Goal: Information Seeking & Learning: Find specific fact

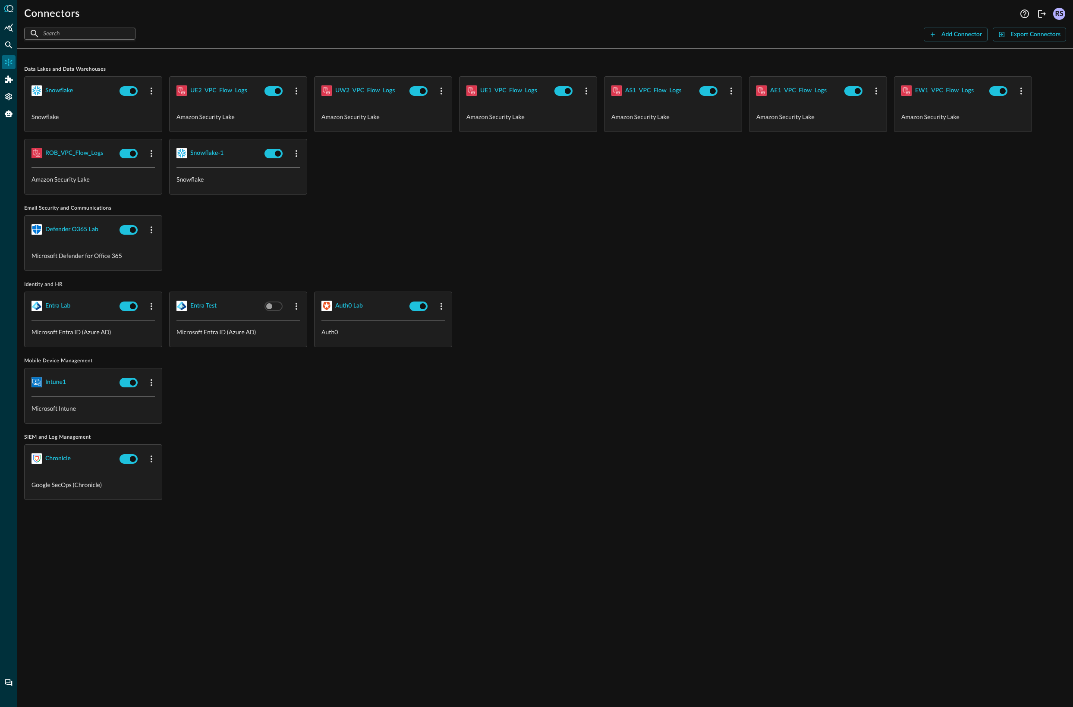
click at [544, 235] on div "Defender O365 Lab Microsoft Defender for Office 365" at bounding box center [545, 243] width 1042 height 56
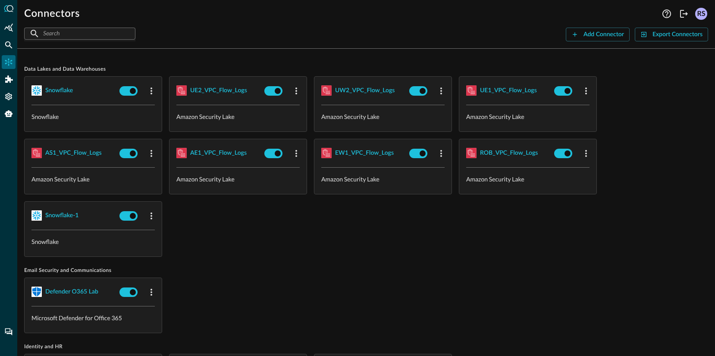
click at [375, 280] on div "Defender O365 Lab Microsoft Defender for Office 365" at bounding box center [366, 306] width 684 height 56
click at [608, 261] on div "Data Lakes and Data Warehouses snowflake Snowflake UE2_VPC_Flow_Logs Amazon Sec…" at bounding box center [366, 320] width 684 height 528
click at [331, 246] on div "snowflake Snowflake UE2_VPC_Flow_Logs Amazon Security Lake UW2_VPC_Flow_Logs Am…" at bounding box center [366, 166] width 684 height 181
click at [58, 86] on div "snowflake" at bounding box center [59, 90] width 28 height 11
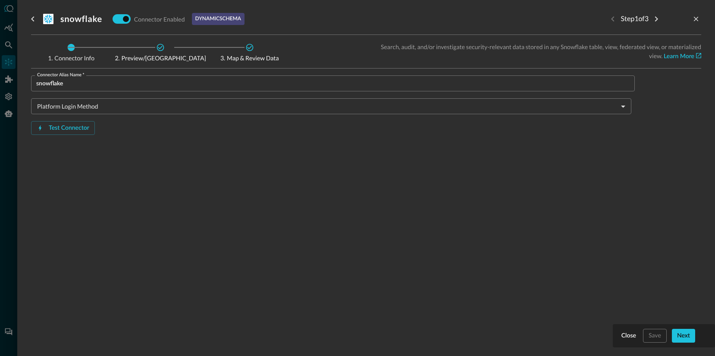
click at [322, 101] on body "Connectors Help Logout RS ​ ​ Add Connector Export Connectors Data Lakes and Da…" at bounding box center [357, 178] width 715 height 356
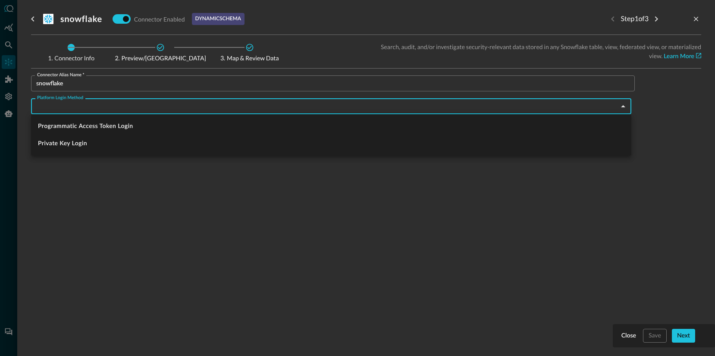
drag, startPoint x: 253, startPoint y: 221, endPoint x: 259, endPoint y: 220, distance: 6.2
click at [253, 221] on div at bounding box center [357, 178] width 715 height 356
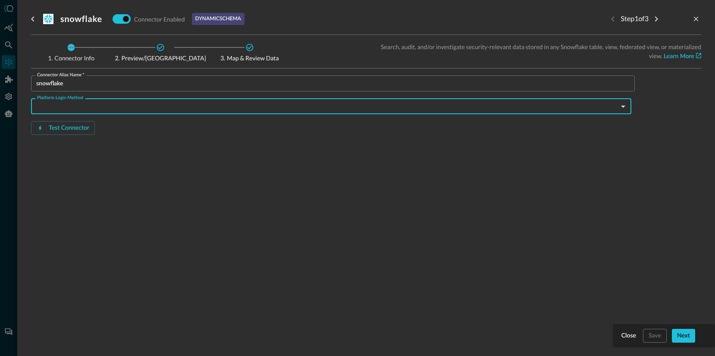
click at [152, 106] on body "Connectors Help Logout RS ​ ​ Add Connector Export Connectors Data Lakes and Da…" at bounding box center [357, 178] width 715 height 356
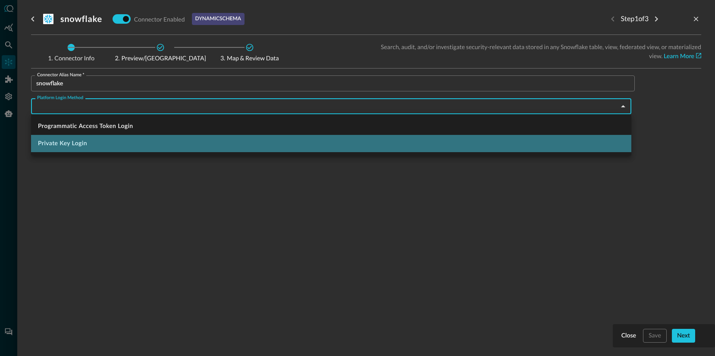
click at [86, 146] on li "Private Key Login" at bounding box center [331, 143] width 600 height 17
type input "privateKeyLogin"
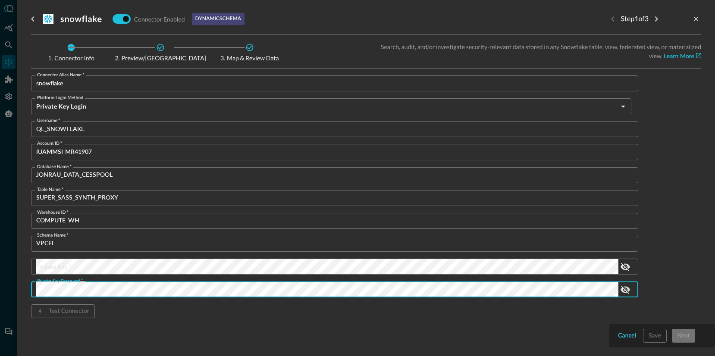
click at [629, 338] on div "Cancel" at bounding box center [627, 336] width 18 height 11
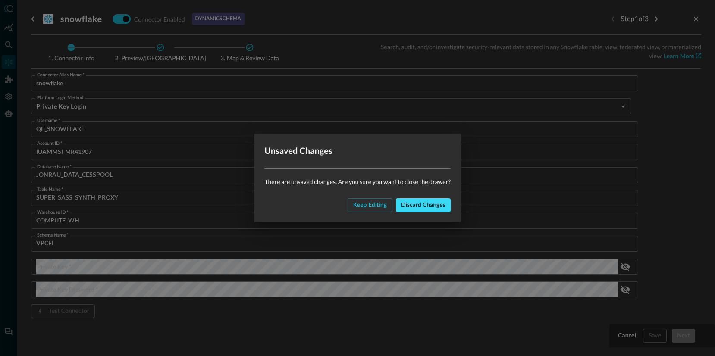
click at [418, 206] on div "Discard changes" at bounding box center [423, 205] width 44 height 11
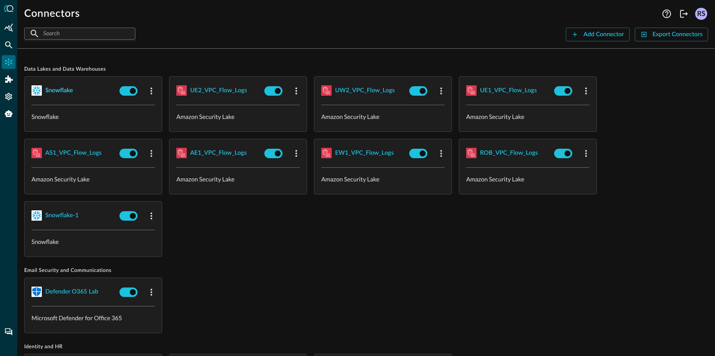
click at [69, 91] on div "snowflake" at bounding box center [59, 90] width 28 height 11
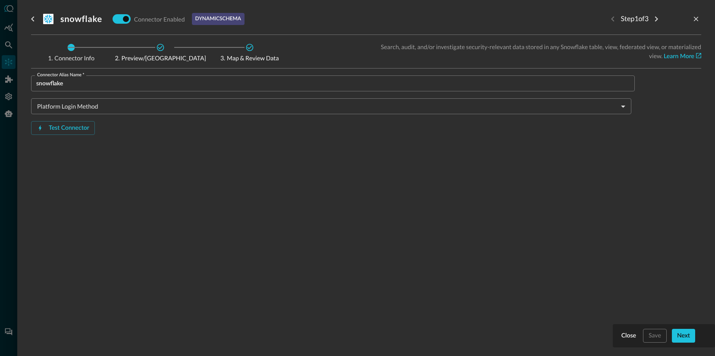
click at [101, 101] on body "Connectors Help Logout RS ​ ​ Add Connector Export Connectors Data Lakes and Da…" at bounding box center [357, 178] width 715 height 356
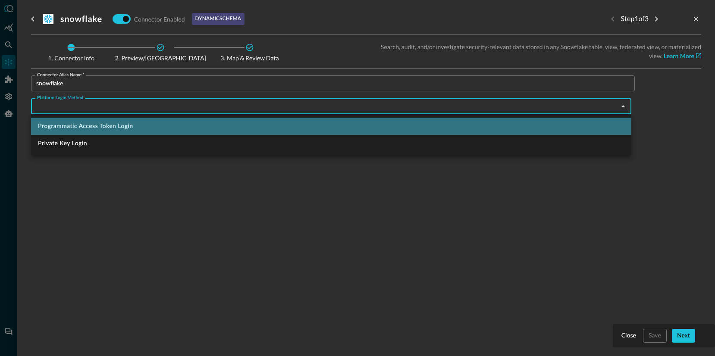
click at [98, 128] on li "Programmatic Access Token Login" at bounding box center [331, 126] width 600 height 17
type input "programmaticAccessTokenLogin"
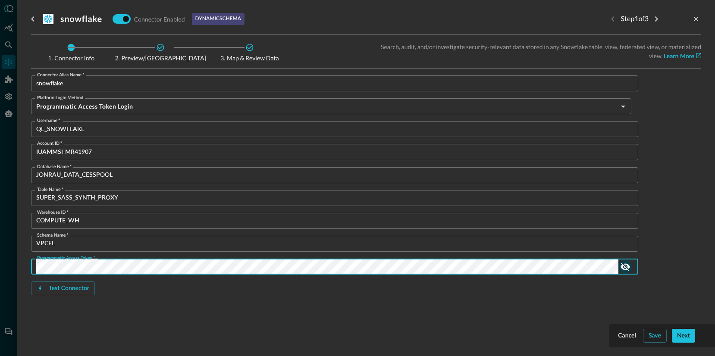
click at [627, 268] on icon "show password" at bounding box center [625, 267] width 10 height 10
click at [278, 313] on div "Connector Alias Name   * snowflake Connector Alias Name   * Platform Login Meth…" at bounding box center [333, 199] width 604 height 248
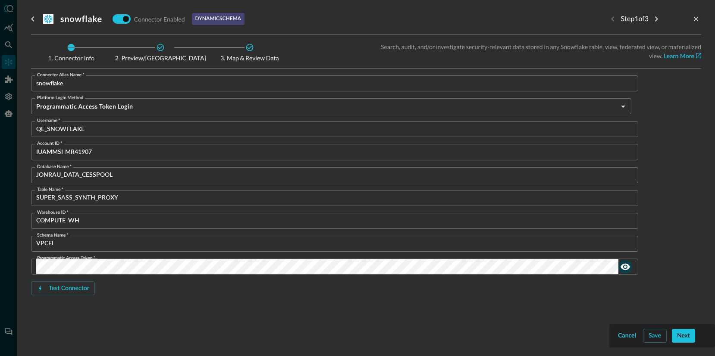
click at [627, 336] on div "Cancel" at bounding box center [627, 336] width 18 height 11
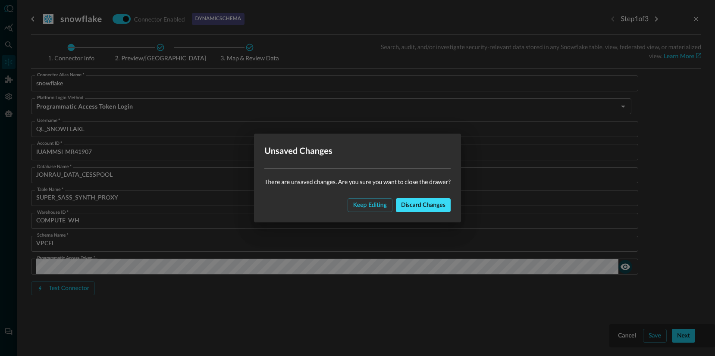
click at [416, 203] on div "Discard changes" at bounding box center [423, 205] width 44 height 11
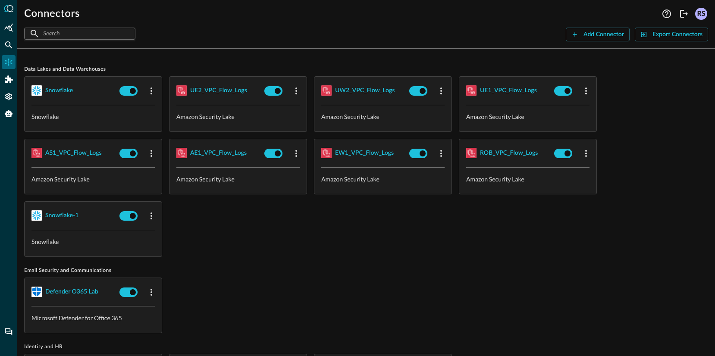
drag, startPoint x: 379, startPoint y: 277, endPoint x: 370, endPoint y: 245, distance: 33.3
click at [379, 278] on div "Defender O365 Lab Microsoft Defender for Office 365" at bounding box center [366, 306] width 684 height 56
click at [75, 153] on div "AS1_VPC_Flow_Logs" at bounding box center [73, 153] width 57 height 11
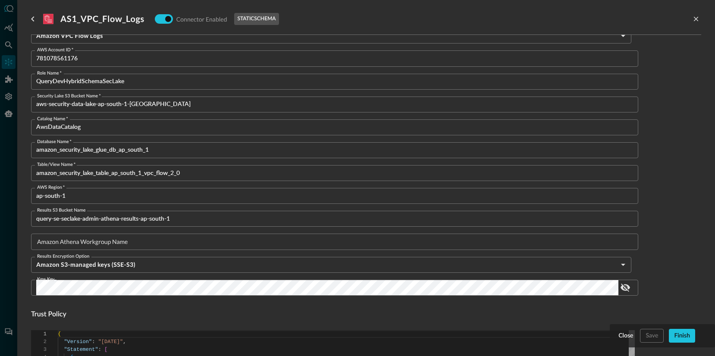
scroll to position [157, 0]
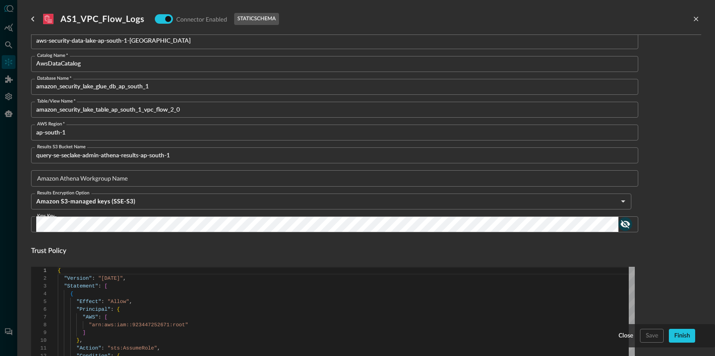
click at [622, 224] on icon "show password" at bounding box center [625, 224] width 10 height 10
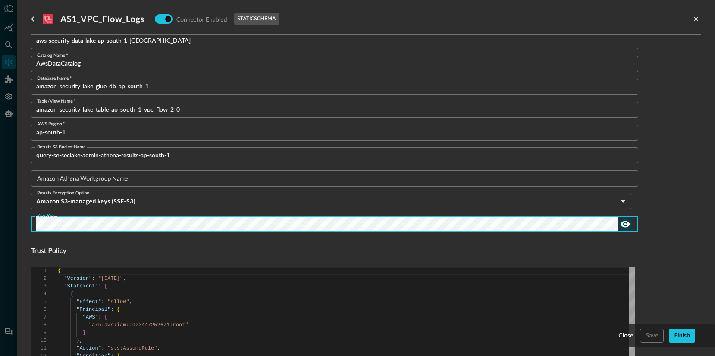
click at [629, 337] on div "Close" at bounding box center [626, 336] width 15 height 11
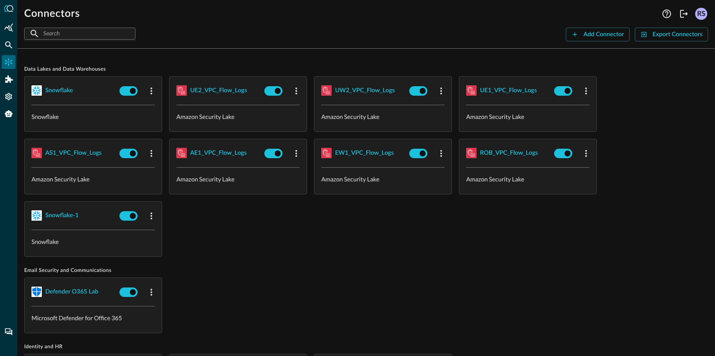
click at [290, 235] on div "snowflake Snowflake UE2_VPC_Flow_Logs Amazon Security Lake UW2_VPC_Flow_Logs Am…" at bounding box center [366, 166] width 684 height 181
drag, startPoint x: 236, startPoint y: 259, endPoint x: 182, endPoint y: 217, distance: 69.1
click at [236, 259] on div "Data Lakes and Data Warehouses snowflake Snowflake UE2_VPC_Flow_Logs Amazon Sec…" at bounding box center [366, 320] width 684 height 528
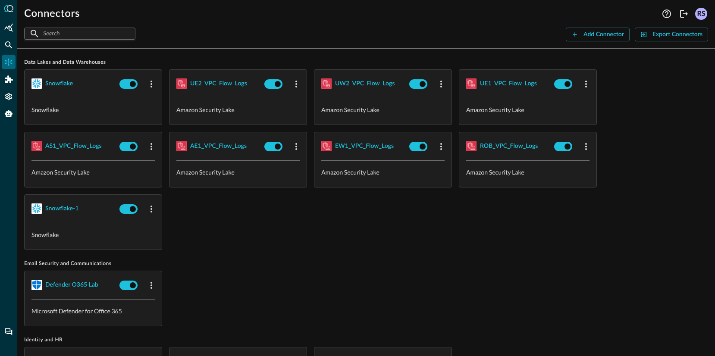
scroll to position [64, 0]
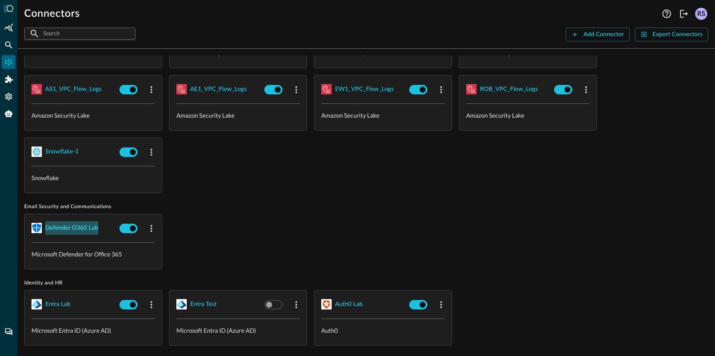
click at [69, 227] on div "Defender O365 Lab" at bounding box center [71, 228] width 53 height 11
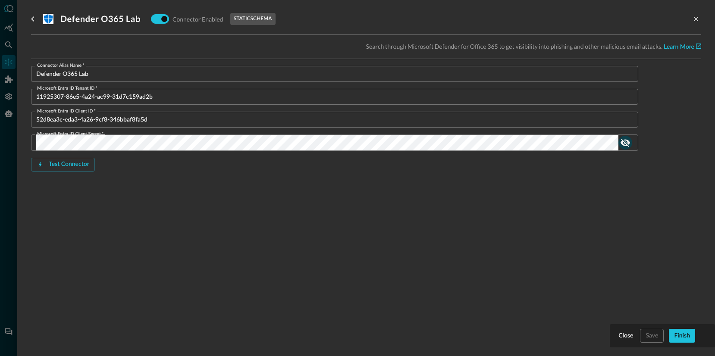
click at [624, 143] on icon "show password" at bounding box center [625, 143] width 9 height 8
click at [623, 141] on icon "show password" at bounding box center [625, 143] width 10 height 10
drag, startPoint x: 232, startPoint y: 17, endPoint x: 273, endPoint y: 20, distance: 40.7
click at [273, 20] on div ".st1{fill:#fff}.st8{fill:#0177d7} Defender O365 Lab Connector Enabled static sc…" at bounding box center [366, 18] width 670 height 17
click at [519, 281] on div ".st1{fill:#fff}.st8{fill:#0177d7} Defender O365 Lab Connector Enabled static sc…" at bounding box center [366, 173] width 670 height 346
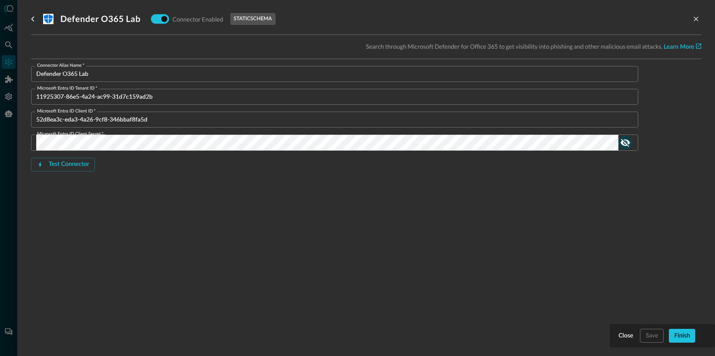
click at [624, 142] on icon "show password" at bounding box center [625, 143] width 9 height 8
drag, startPoint x: 626, startPoint y: 337, endPoint x: 627, endPoint y: 333, distance: 4.6
click at [626, 337] on div "Close" at bounding box center [626, 336] width 15 height 11
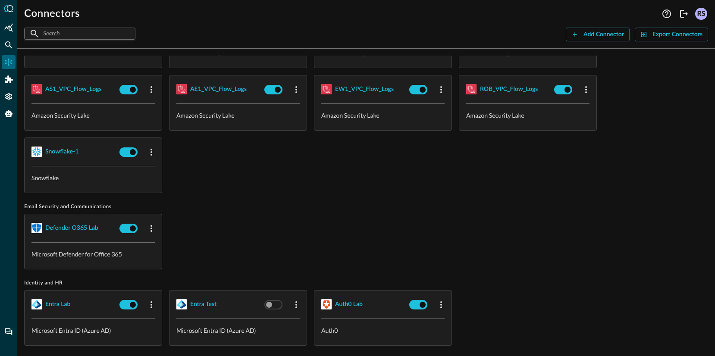
click at [481, 254] on div "Defender O365 Lab Microsoft Defender for Office 365" at bounding box center [366, 242] width 684 height 56
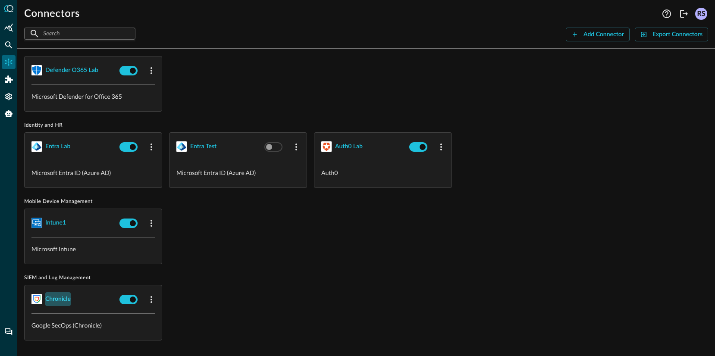
click at [53, 294] on div "Chronicle" at bounding box center [57, 299] width 25 height 11
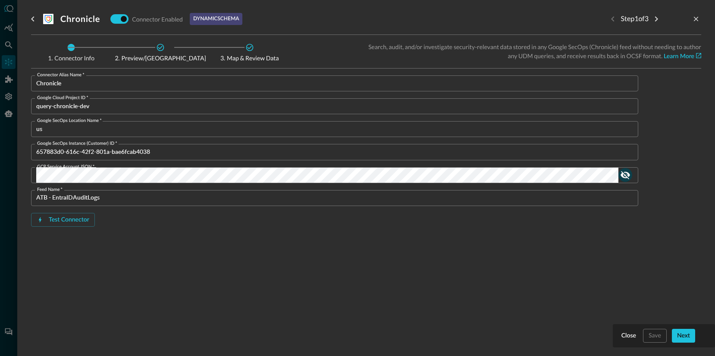
click at [625, 175] on icon "show password" at bounding box center [625, 175] width 10 height 10
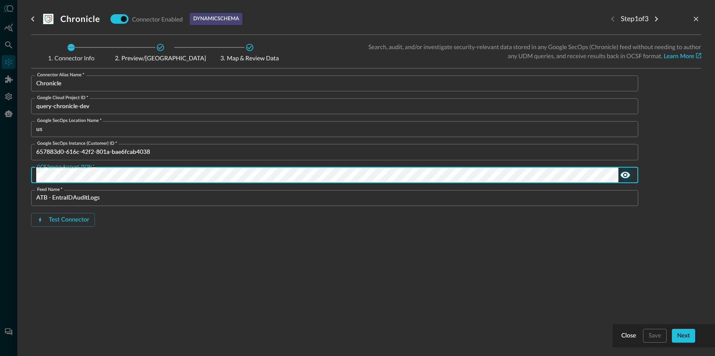
click at [630, 336] on div "Close" at bounding box center [629, 336] width 15 height 11
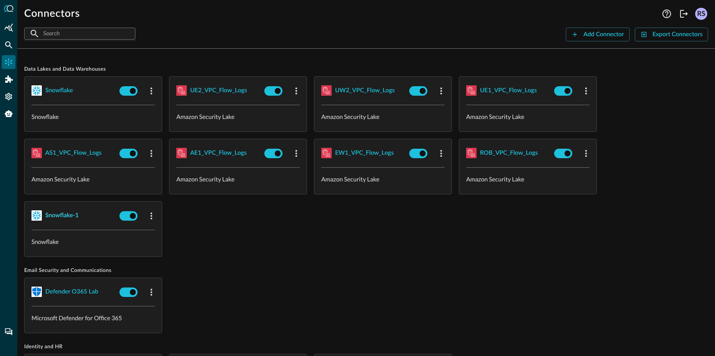
click at [64, 214] on div "snowflake-1" at bounding box center [62, 216] width 34 height 11
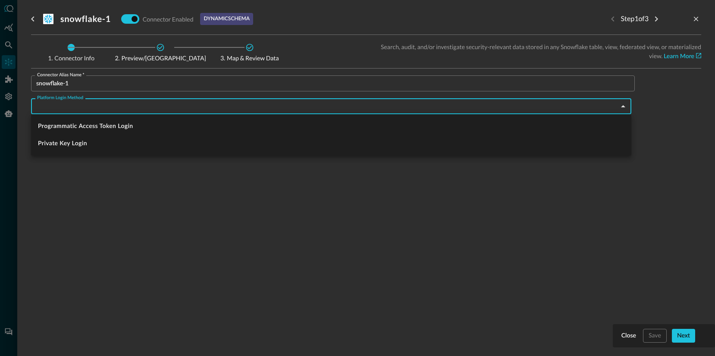
click at [141, 109] on body "Connectors Help Logout RS ​ ​ Add Connector Export Connectors Data Lakes and Da…" at bounding box center [357, 178] width 715 height 356
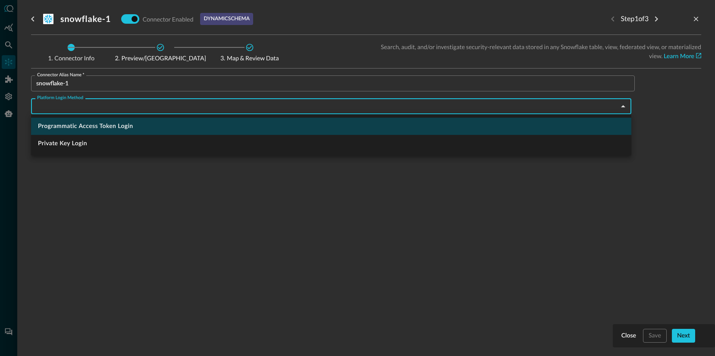
click at [100, 128] on li "Programmatic Access Token Login" at bounding box center [331, 126] width 600 height 17
type input "programmaticAccessTokenLogin"
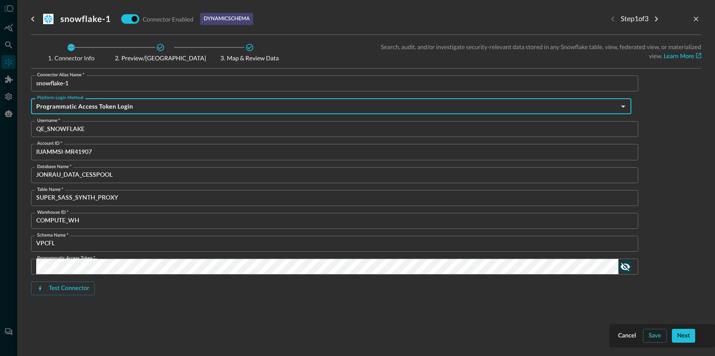
click at [622, 261] on button "show password" at bounding box center [626, 267] width 14 height 14
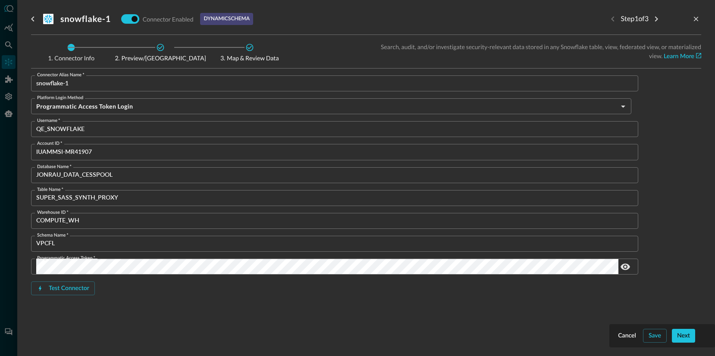
drag, startPoint x: 430, startPoint y: 332, endPoint x: 556, endPoint y: 330, distance: 125.5
click at [439, 332] on div "Connector Info Preview/Import Fields Map & Review Data Search, audit, and/or in…" at bounding box center [366, 186] width 670 height 302
click at [629, 336] on div "Cancel" at bounding box center [627, 336] width 18 height 11
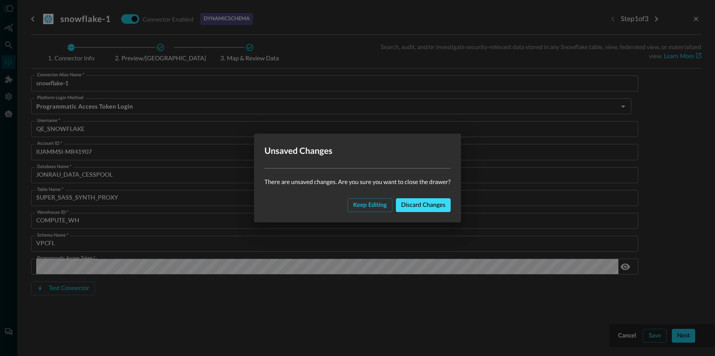
click at [420, 205] on div "Discard changes" at bounding box center [423, 205] width 44 height 11
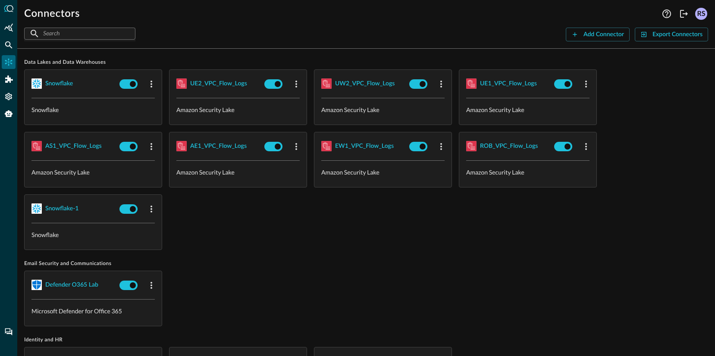
scroll to position [20, 0]
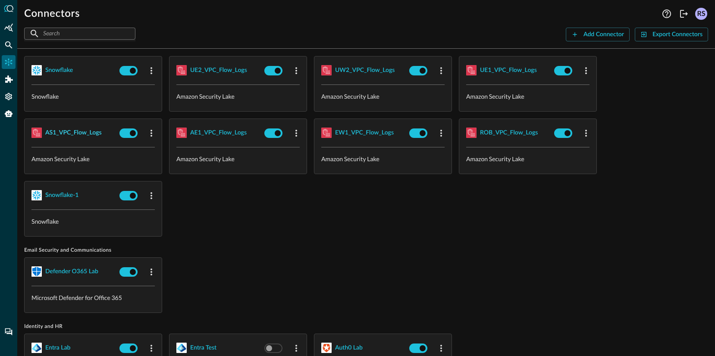
click at [73, 131] on div "AS1_VPC_Flow_Logs" at bounding box center [73, 133] width 57 height 11
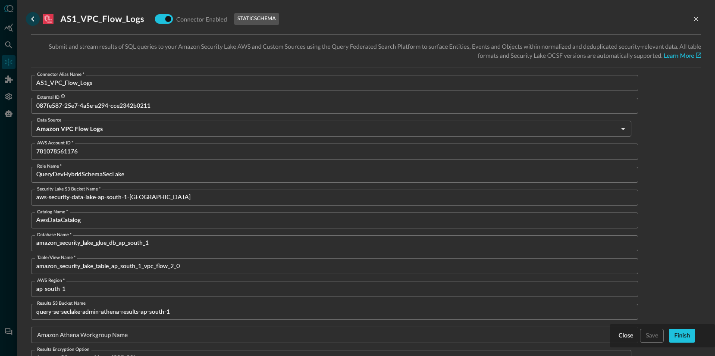
click at [28, 19] on icon "go back" at bounding box center [33, 19] width 10 height 10
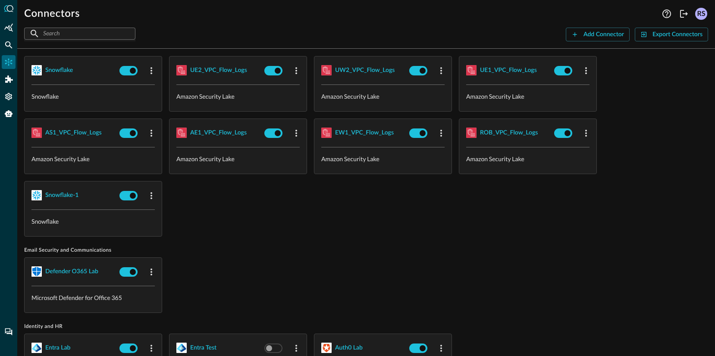
click at [270, 251] on span "Email Security and Communications" at bounding box center [366, 250] width 684 height 7
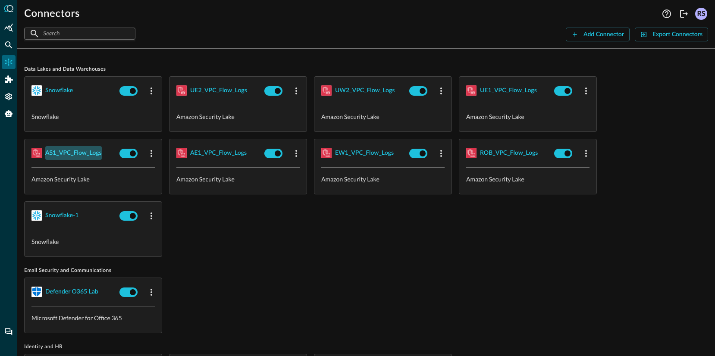
click at [76, 150] on div "AS1_VPC_Flow_Logs" at bounding box center [73, 153] width 57 height 11
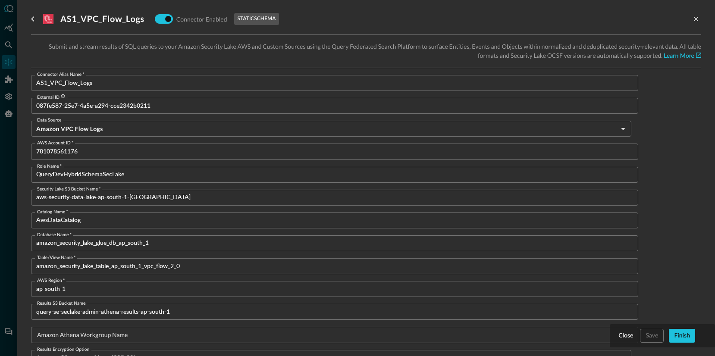
scroll to position [274, 0]
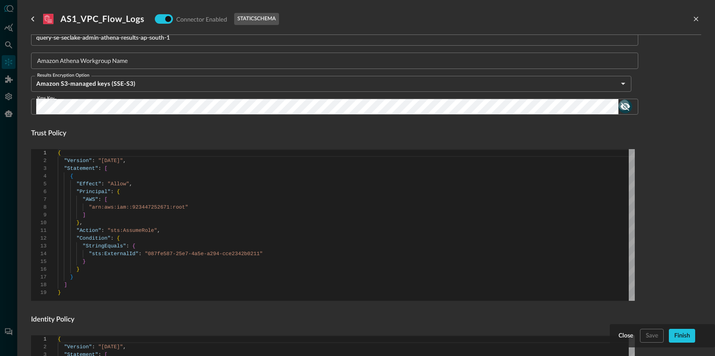
click at [624, 104] on icon "show password" at bounding box center [625, 106] width 10 height 10
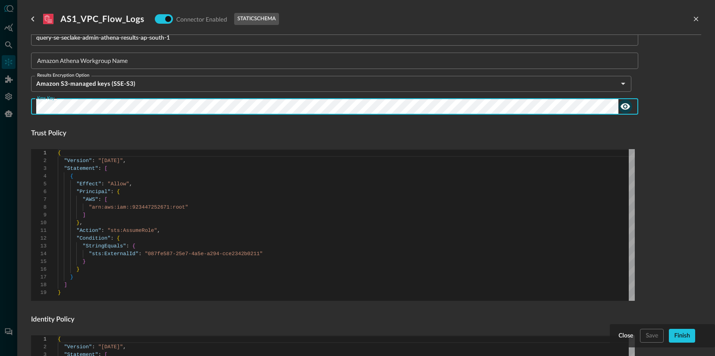
drag, startPoint x: 90, startPoint y: 124, endPoint x: 84, endPoint y: 121, distance: 6.8
click at [89, 124] on div "Connector Alias Name   * AS1_VPC_Flow_Logs Connector Alias Name   * External ID…" at bounding box center [333, 181] width 604 height 760
click at [33, 105] on div "Kms Key" at bounding box center [334, 107] width 607 height 16
drag, startPoint x: 207, startPoint y: 133, endPoint x: 211, endPoint y: 133, distance: 4.3
click at [207, 133] on h4 "Trust Policy" at bounding box center [334, 134] width 607 height 10
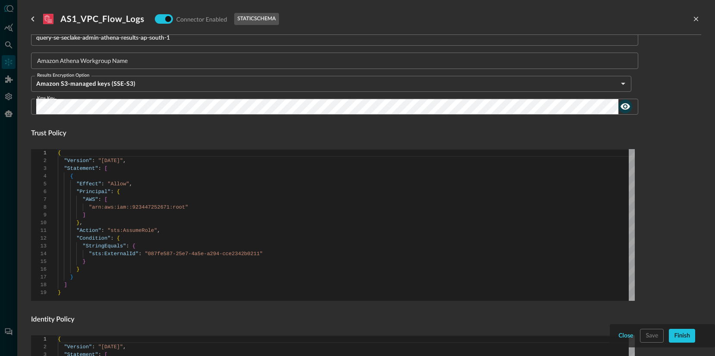
click at [629, 337] on div "Close" at bounding box center [626, 336] width 15 height 11
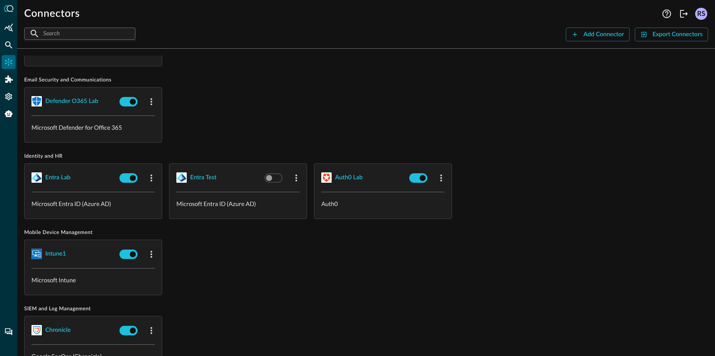
scroll to position [222, 0]
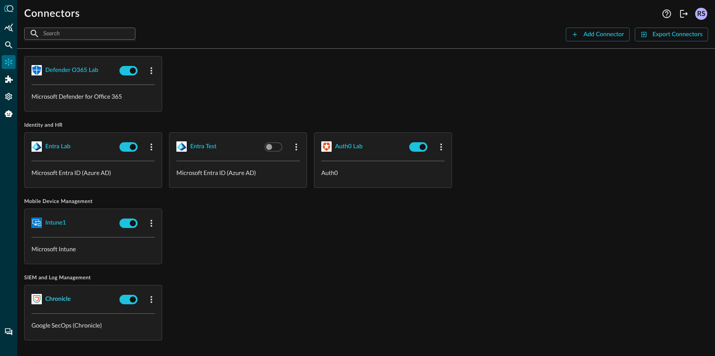
click at [60, 294] on div "Chronicle" at bounding box center [57, 299] width 25 height 11
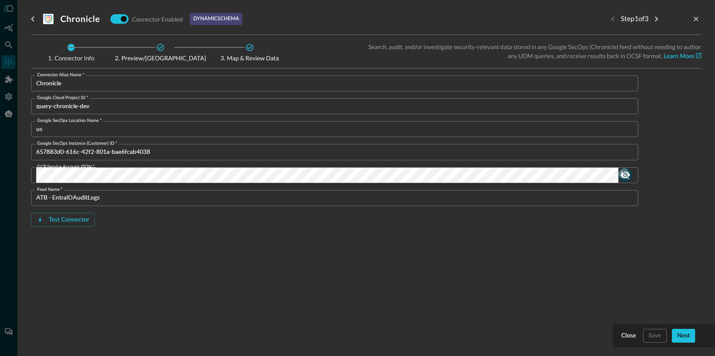
click at [628, 177] on button "show password" at bounding box center [626, 175] width 14 height 14
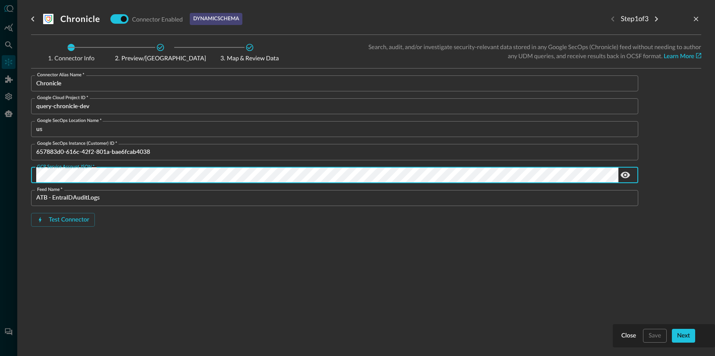
click at [234, 224] on div "Test Connector" at bounding box center [334, 220] width 607 height 14
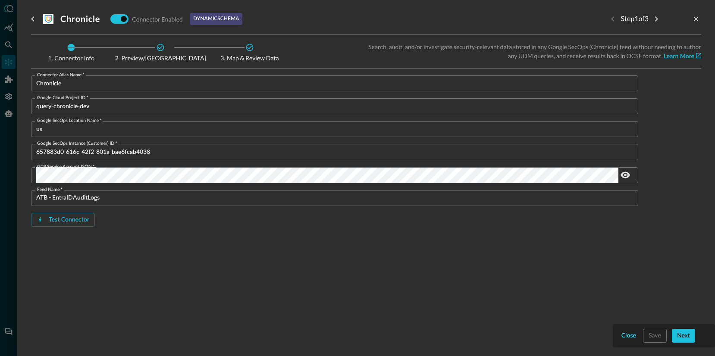
click at [632, 336] on div "Close" at bounding box center [629, 336] width 15 height 11
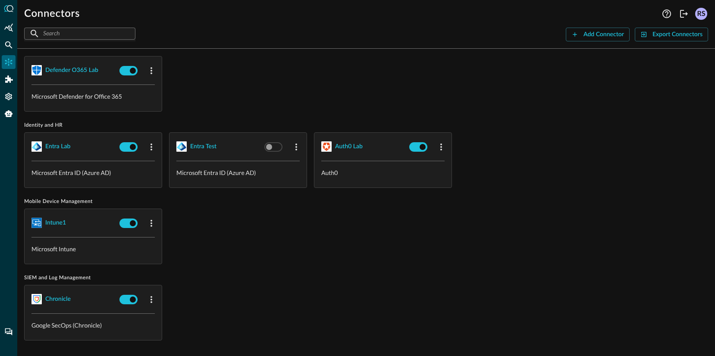
scroll to position [18, 0]
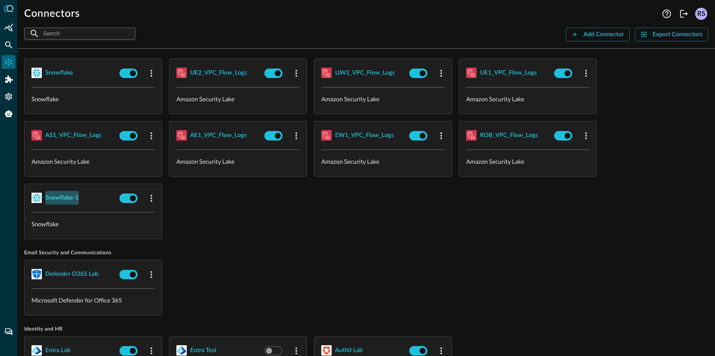
click at [56, 198] on div "snowflake-1" at bounding box center [62, 198] width 34 height 11
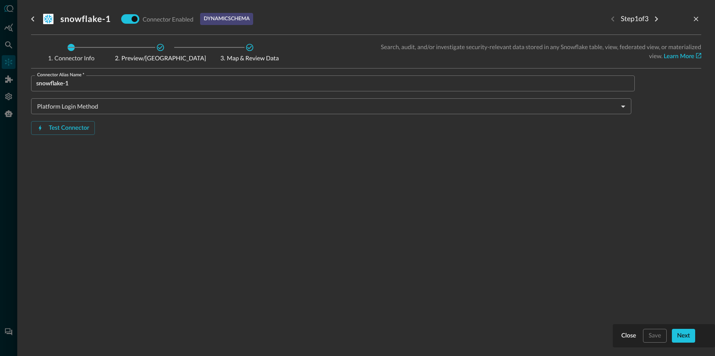
click at [628, 336] on div "Close" at bounding box center [629, 336] width 15 height 11
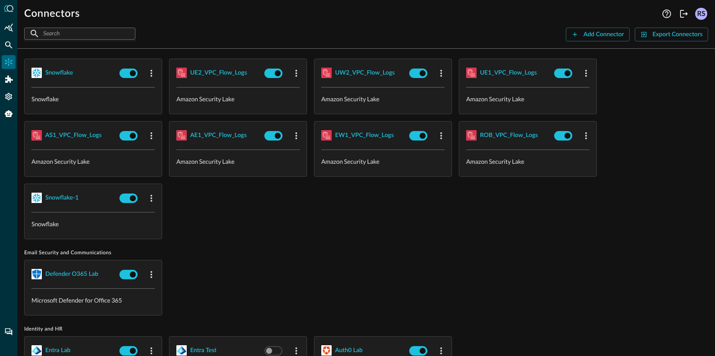
click at [468, 226] on div "snowflake Snowflake UE2_VPC_Flow_Logs Amazon Security Lake UW2_VPC_Flow_Logs Am…" at bounding box center [366, 149] width 684 height 181
click at [3, 48] on div "Federated Search" at bounding box center [9, 45] width 14 height 14
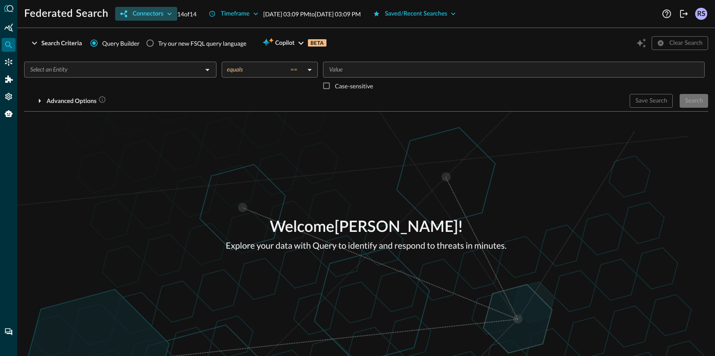
click at [160, 15] on div "Connectors" at bounding box center [147, 14] width 31 height 11
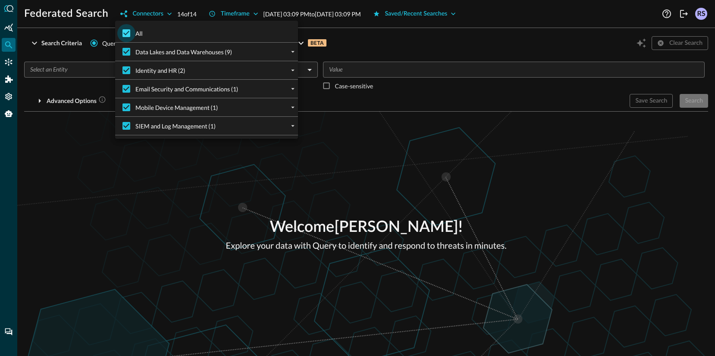
click at [128, 32] on input "All" at bounding box center [126, 33] width 18 height 18
checkbox input "false"
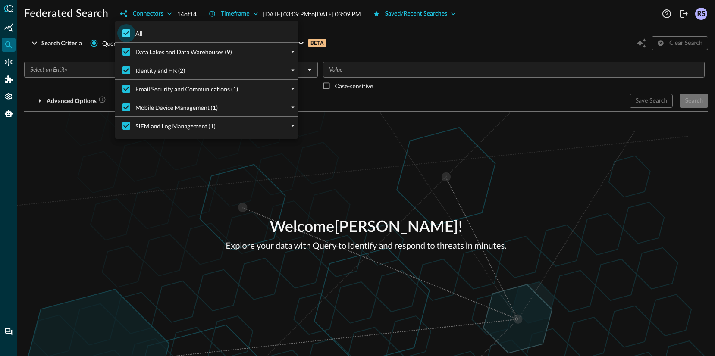
checkbox input "false"
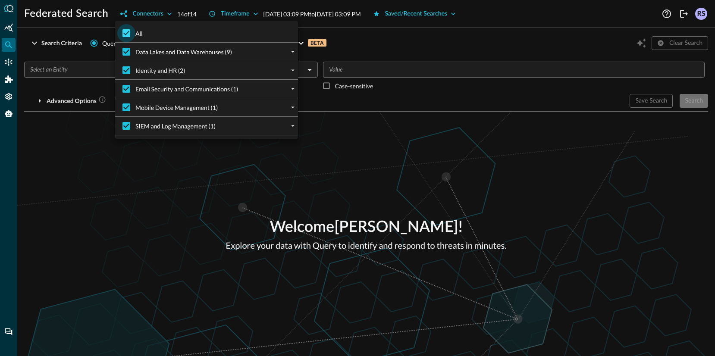
checkbox input "false"
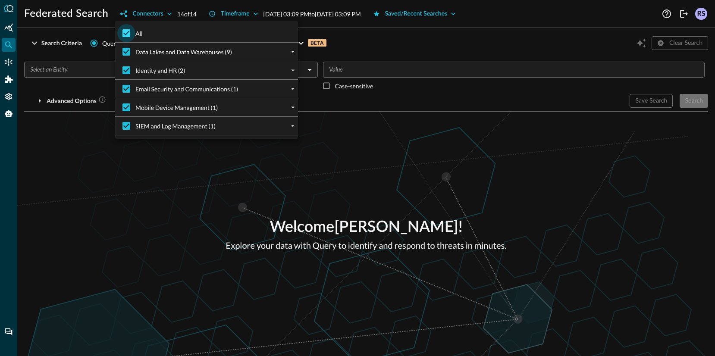
checkbox input "false"
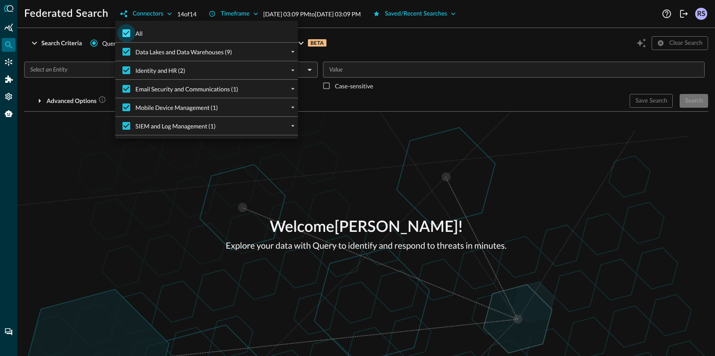
checkbox input "false"
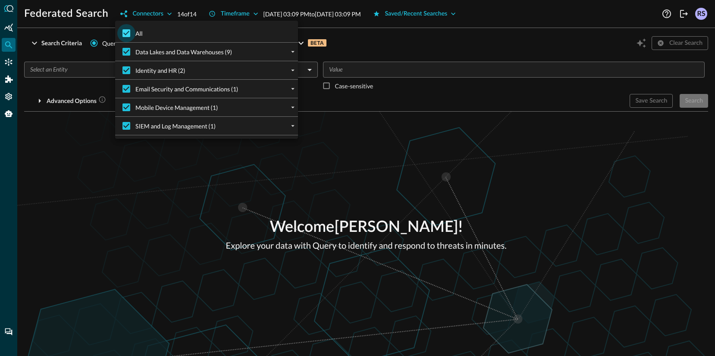
checkbox input "false"
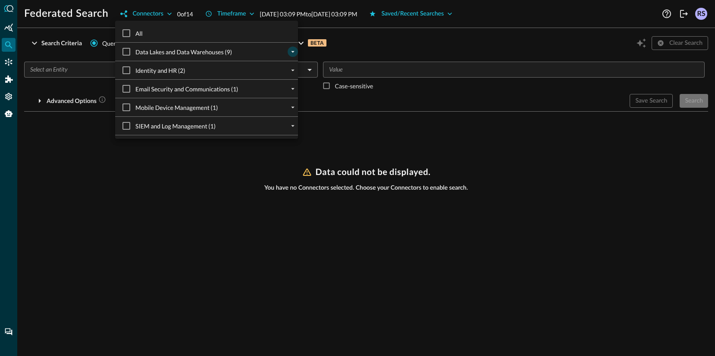
click at [289, 48] on icon "expand" at bounding box center [293, 52] width 8 height 8
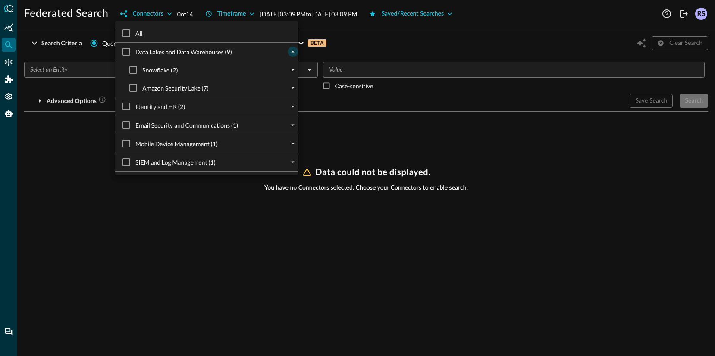
click at [160, 66] on span "Snowflake (2)" at bounding box center [160, 70] width 36 height 9
click at [142, 61] on input "Snowflake (2)" at bounding box center [133, 70] width 18 height 18
checkbox input "true"
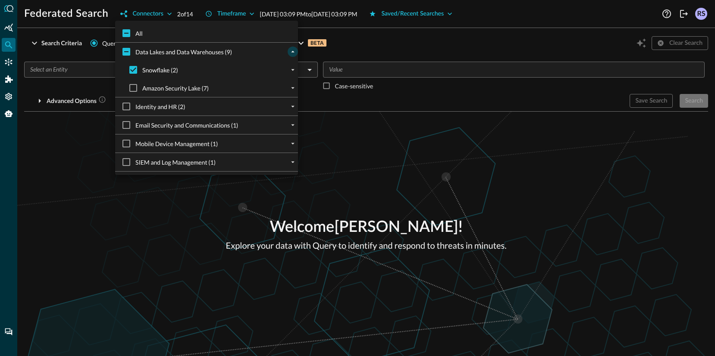
click at [160, 66] on span "Snowflake (2)" at bounding box center [160, 70] width 36 height 9
click at [142, 61] on input "Snowflake (2)" at bounding box center [133, 70] width 18 height 18
checkbox input "false"
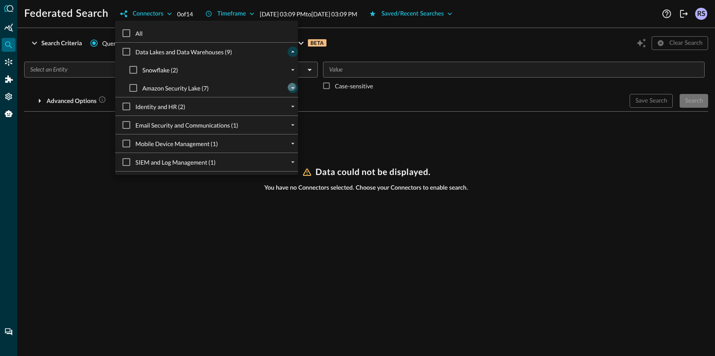
click at [291, 88] on icon "expand" at bounding box center [292, 89] width 3 height 2
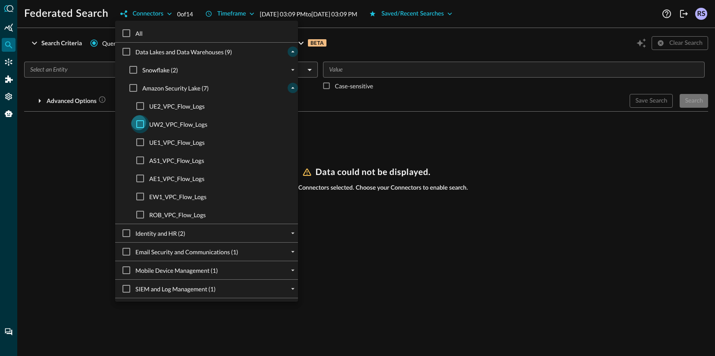
click at [138, 115] on input "UW2_VPC_Flow_Logs" at bounding box center [140, 124] width 18 height 18
checkbox input "true"
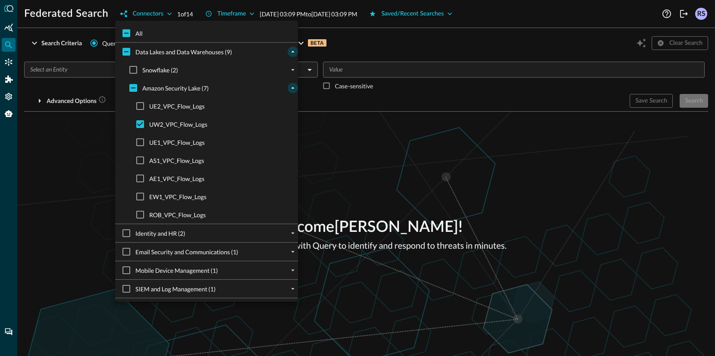
click at [473, 129] on div at bounding box center [357, 178] width 715 height 356
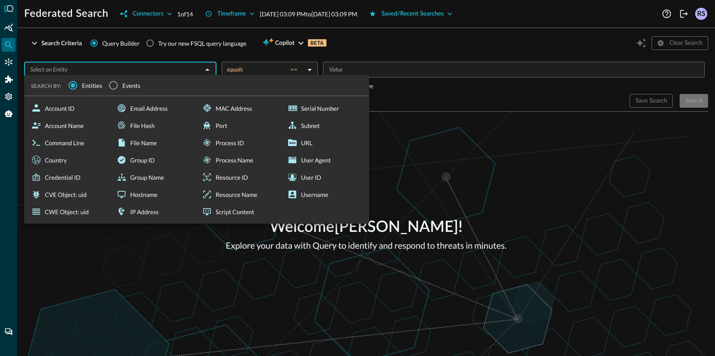
drag, startPoint x: 113, startPoint y: 66, endPoint x: 109, endPoint y: 66, distance: 4.3
click at [113, 66] on input "text" at bounding box center [113, 69] width 173 height 11
click at [123, 85] on span "Events" at bounding box center [132, 85] width 18 height 9
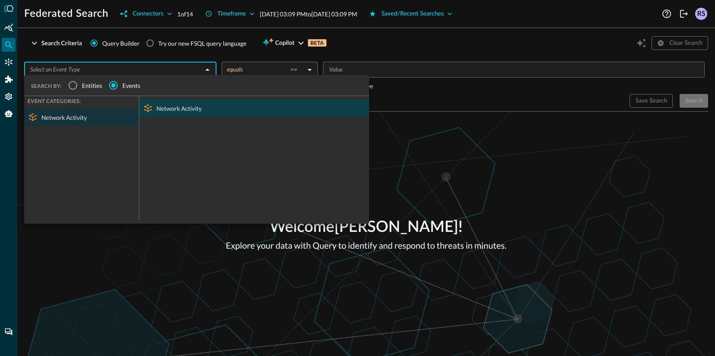
click at [174, 105] on div "Network Activity" at bounding box center [254, 108] width 230 height 17
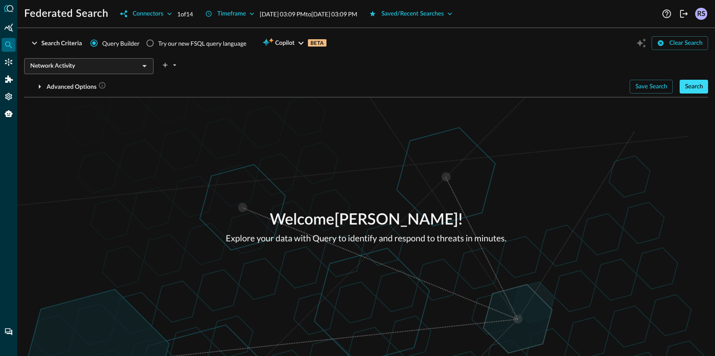
click at [695, 84] on div "Search" at bounding box center [694, 87] width 18 height 11
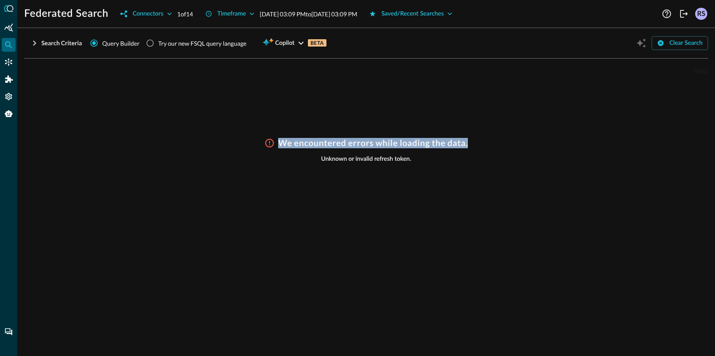
drag, startPoint x: 330, startPoint y: 148, endPoint x: 519, endPoint y: 204, distance: 197.3
click at [517, 207] on div "- (dev) We encountered errors while loading the data. Unknown or invalid refres…" at bounding box center [366, 206] width 684 height 280
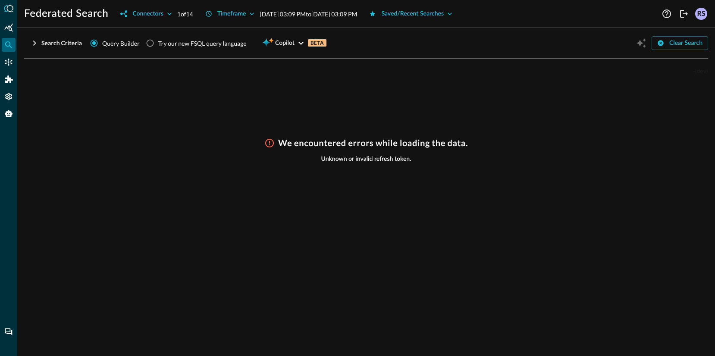
click at [519, 203] on div "We encountered errors while loading the data. Unknown or invalid refresh token." at bounding box center [366, 242] width 684 height 208
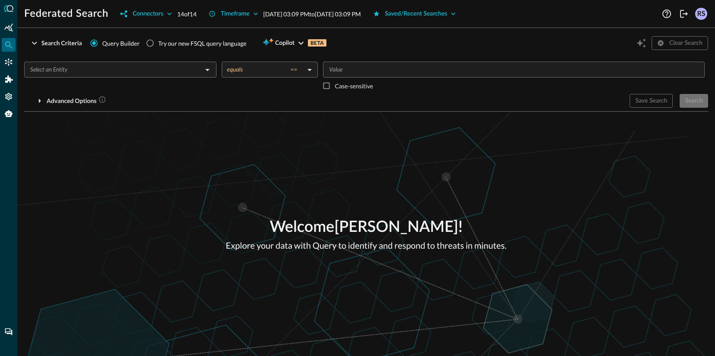
click at [396, 158] on div "Welcome [PERSON_NAME] ! Explore your data with Query to identify and respond to…" at bounding box center [366, 234] width 698 height 245
click at [140, 14] on div "Connectors" at bounding box center [147, 14] width 31 height 11
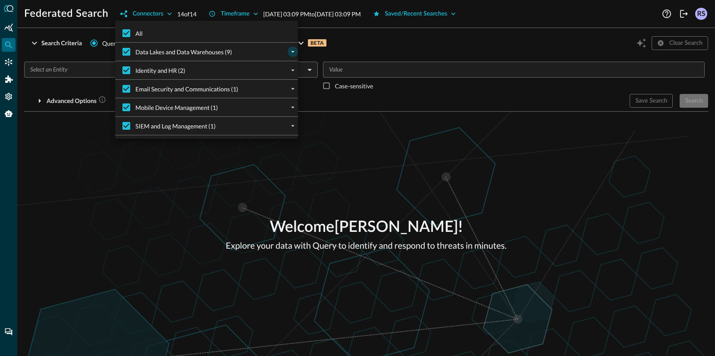
click at [289, 48] on icon "expand" at bounding box center [293, 52] width 8 height 8
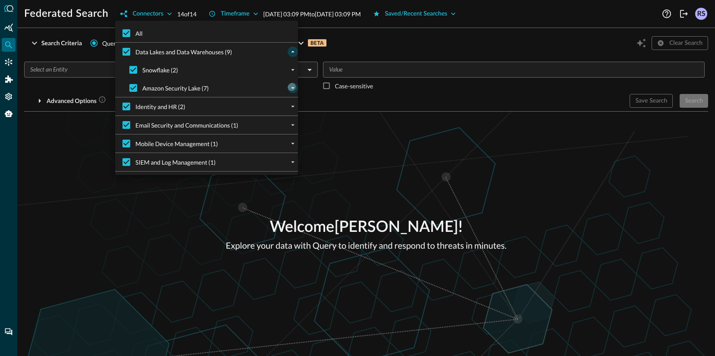
click at [292, 83] on button "expand" at bounding box center [293, 88] width 10 height 10
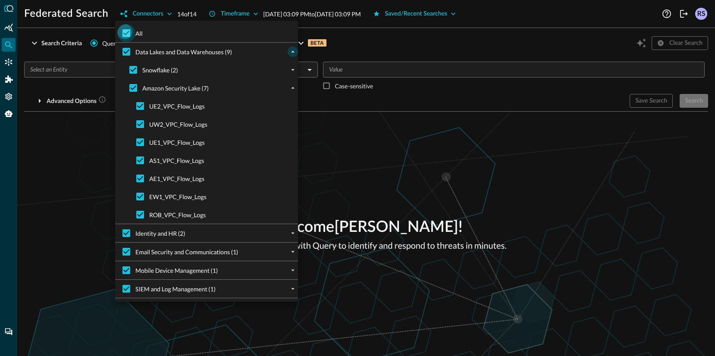
click at [126, 26] on input "All" at bounding box center [126, 33] width 18 height 18
checkbox input "false"
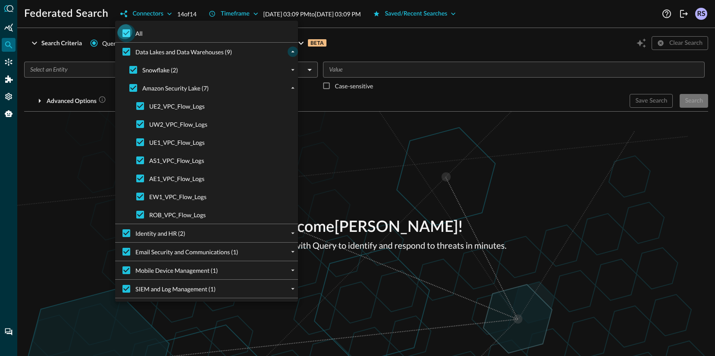
checkbox input "false"
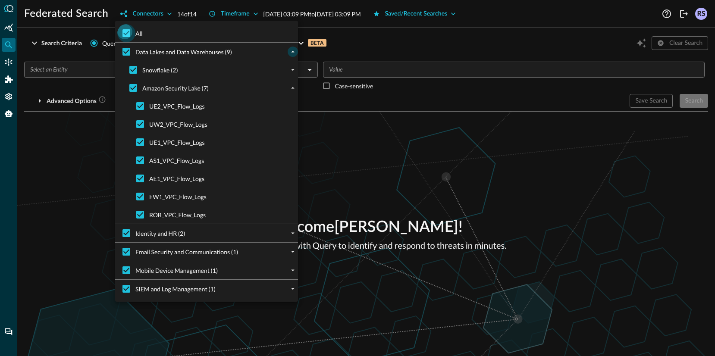
checkbox input "false"
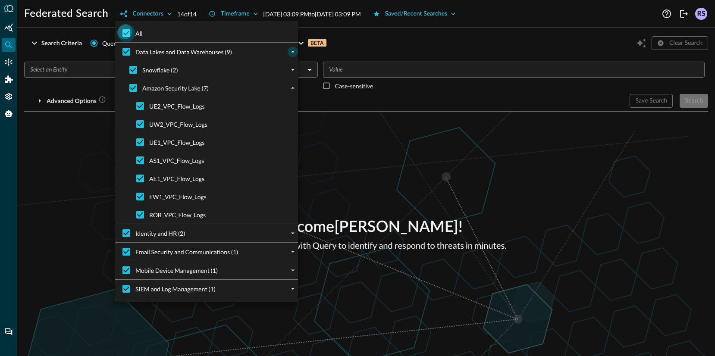
checkbox input "false"
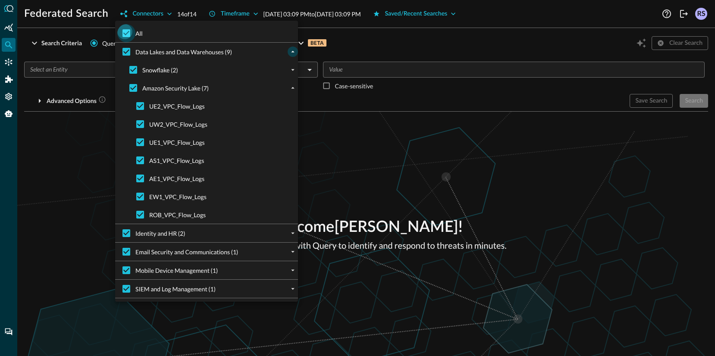
checkbox input "false"
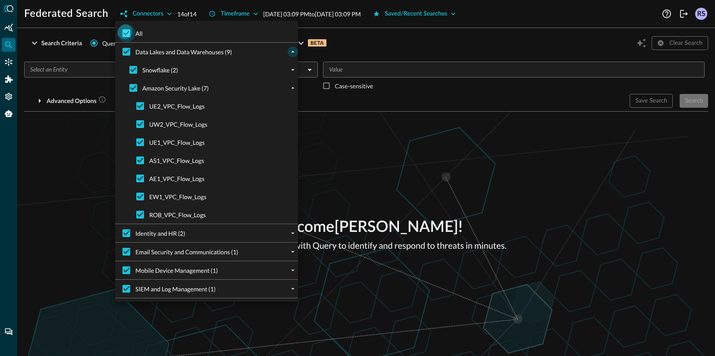
checkbox input "false"
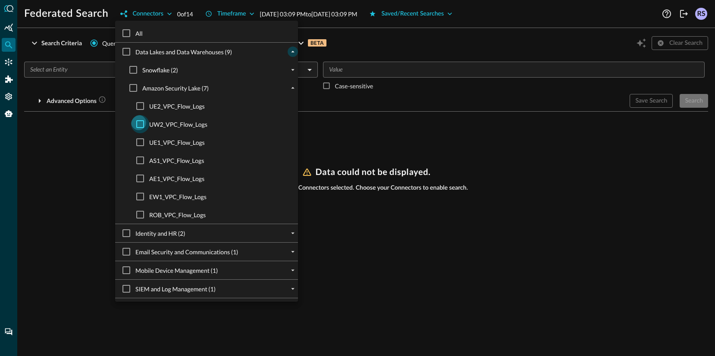
click at [135, 115] on input "UW2_VPC_Flow_Logs" at bounding box center [140, 124] width 18 height 18
checkbox input "true"
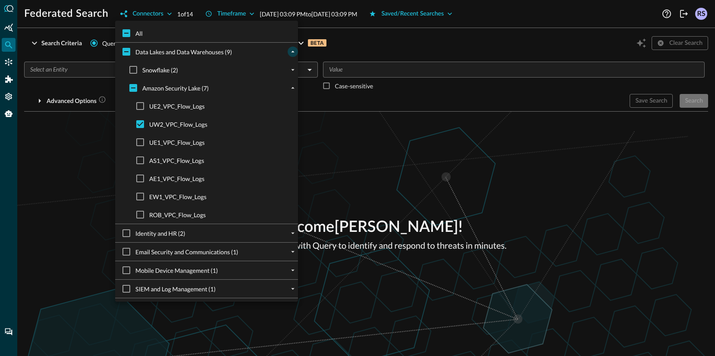
click at [473, 136] on div at bounding box center [357, 178] width 715 height 356
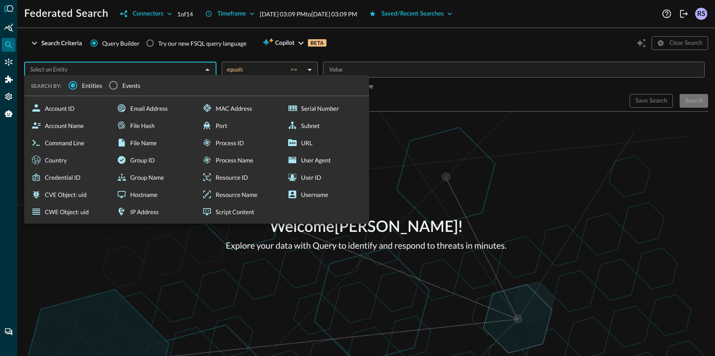
click at [129, 64] on input "text" at bounding box center [113, 69] width 173 height 11
click at [123, 85] on span "Events" at bounding box center [132, 85] width 18 height 9
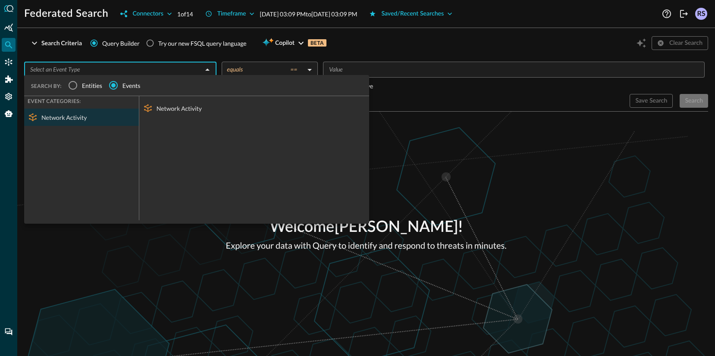
click at [168, 108] on div "Network Activity" at bounding box center [254, 108] width 230 height 17
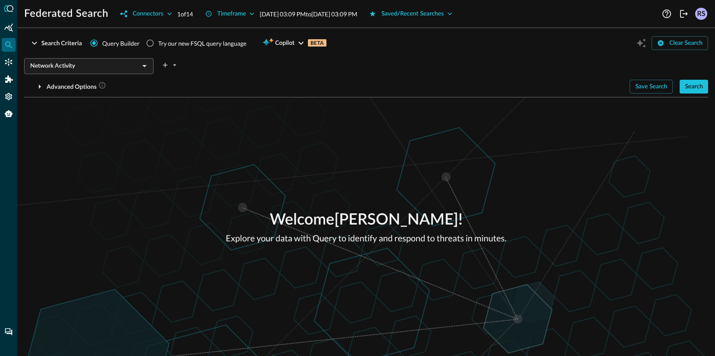
drag, startPoint x: 698, startPoint y: 88, endPoint x: 686, endPoint y: 69, distance: 22.1
click at [698, 88] on div "Search" at bounding box center [694, 87] width 18 height 11
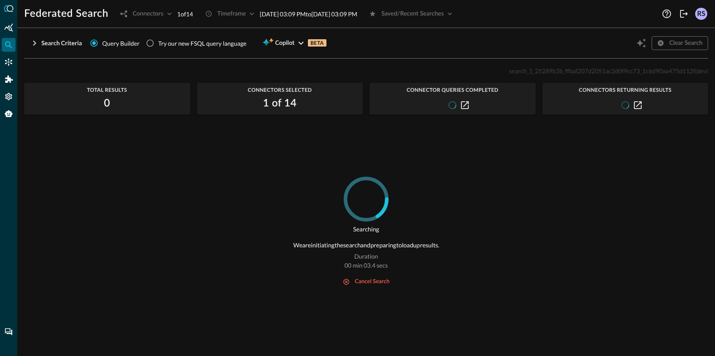
scroll to position [8, 0]
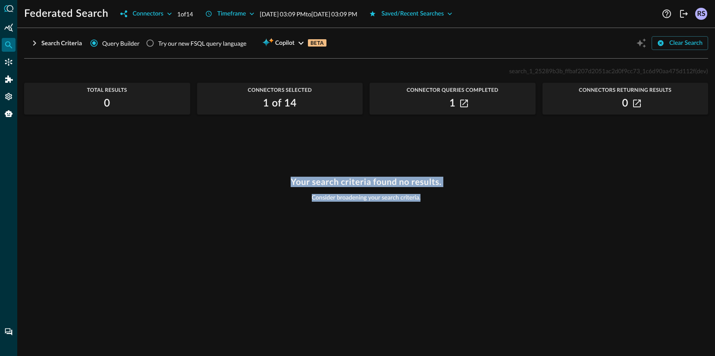
drag, startPoint x: 399, startPoint y: 205, endPoint x: 444, endPoint y: 220, distance: 47.7
click at [437, 218] on div "search_1_25289b3b_ffbaf207d2051ac2d0f9cc73_1c6d90aa475d112f (dev) Total Results…" at bounding box center [366, 206] width 684 height 280
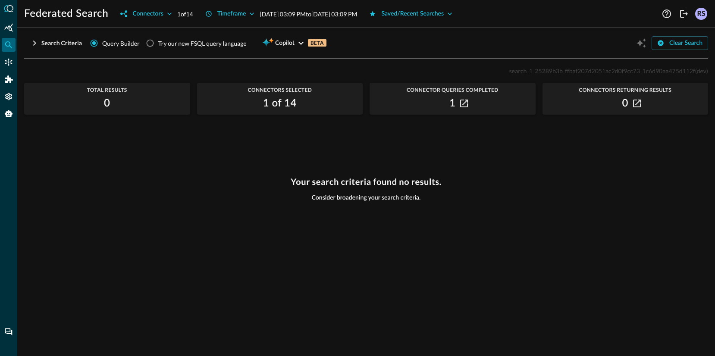
click at [467, 227] on div "Your search criteria found no results. Consider broadening your search criteria." at bounding box center [366, 261] width 684 height 169
click at [160, 13] on div "Connectors" at bounding box center [147, 14] width 31 height 11
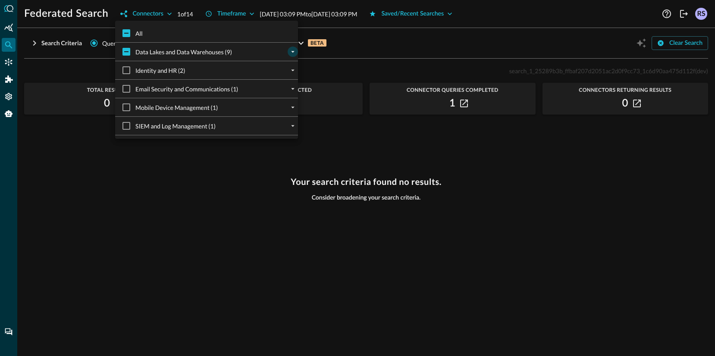
click at [290, 48] on icon "expand" at bounding box center [293, 52] width 8 height 8
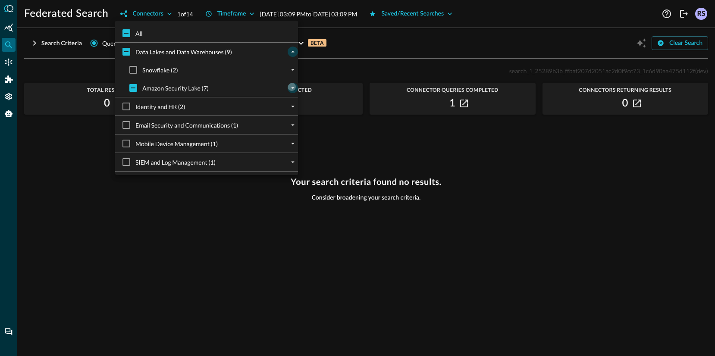
click at [291, 84] on icon "expand" at bounding box center [293, 88] width 8 height 8
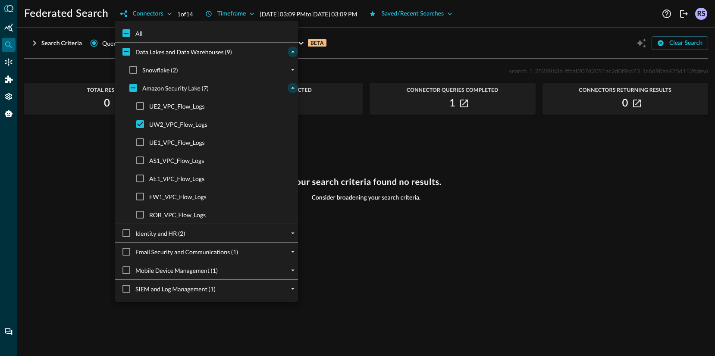
click at [516, 229] on div at bounding box center [357, 178] width 715 height 356
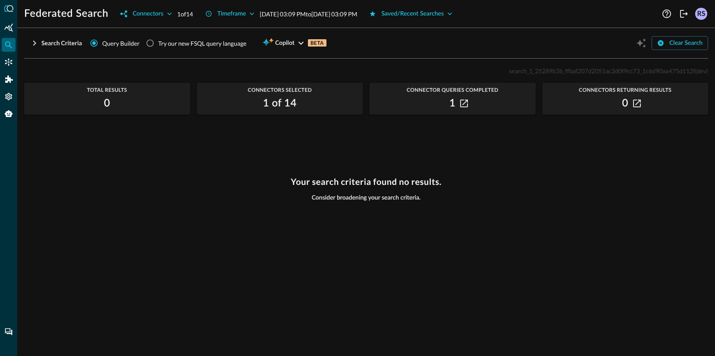
click at [490, 192] on div "Your search criteria found no results. Consider broadening your search criteria." at bounding box center [366, 261] width 684 height 169
click at [160, 14] on div "Connectors" at bounding box center [147, 14] width 31 height 11
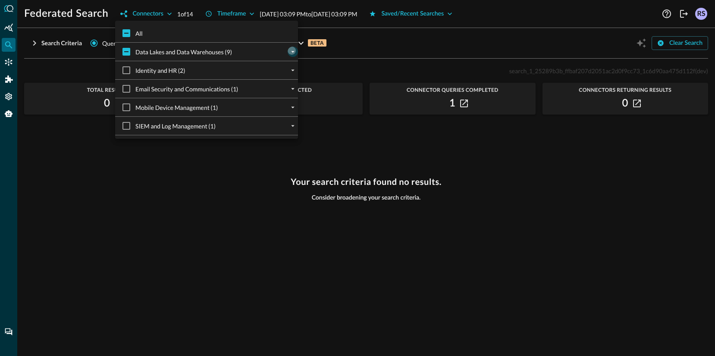
click at [290, 48] on icon "expand" at bounding box center [293, 52] width 8 height 8
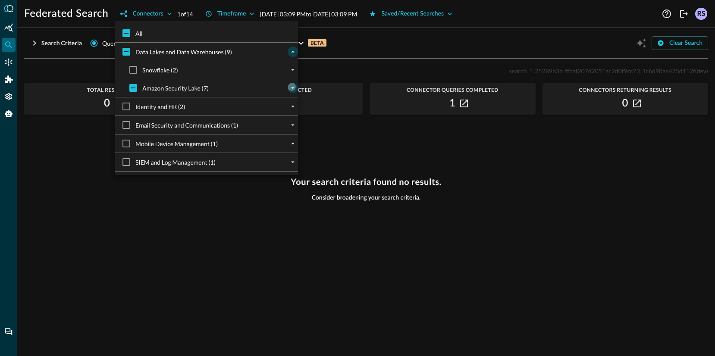
click at [291, 84] on icon "expand" at bounding box center [293, 88] width 8 height 8
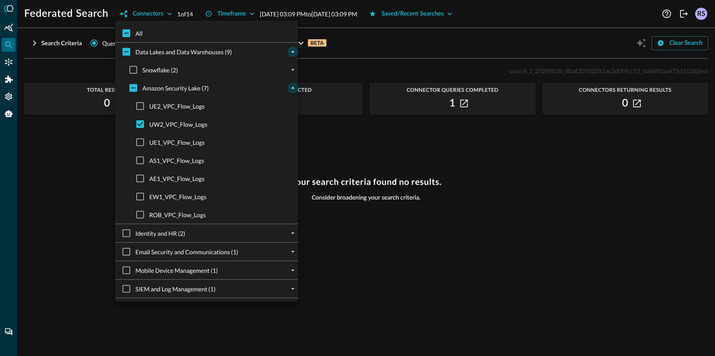
click at [469, 169] on div at bounding box center [357, 178] width 715 height 356
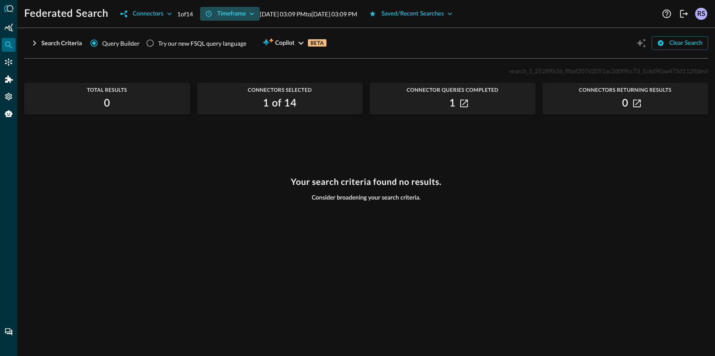
click at [241, 16] on button "Timeframe" at bounding box center [230, 14] width 60 height 14
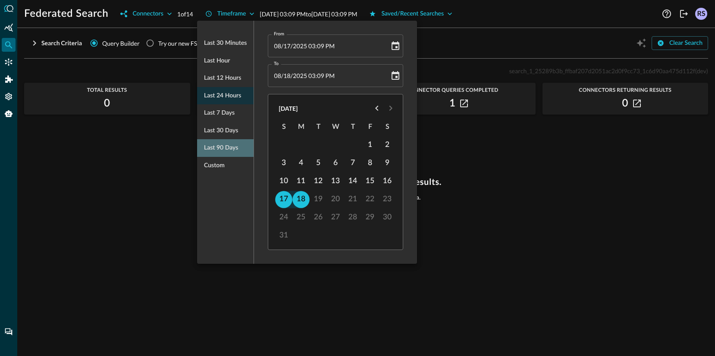
click at [217, 145] on span "Last 90 days" at bounding box center [221, 148] width 34 height 11
type input "05/20/2025 03:12 PM"
type input "08/18/2025 03:12 PM"
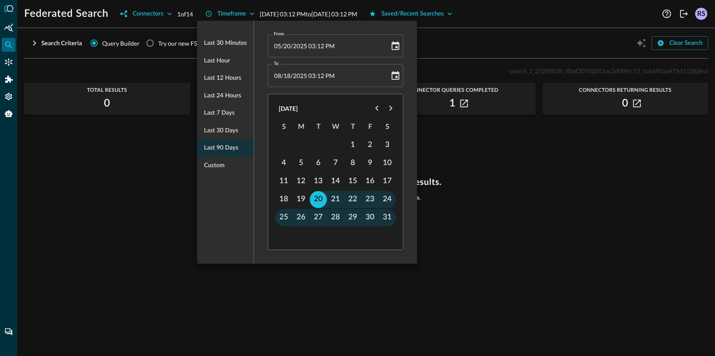
click at [632, 143] on div at bounding box center [357, 178] width 715 height 356
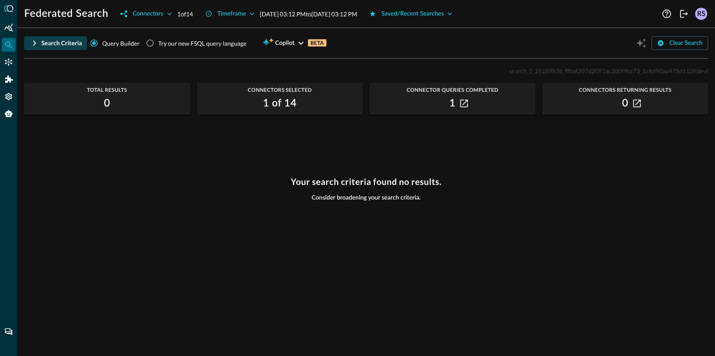
click at [38, 41] on button "Search Criteria" at bounding box center [55, 43] width 63 height 14
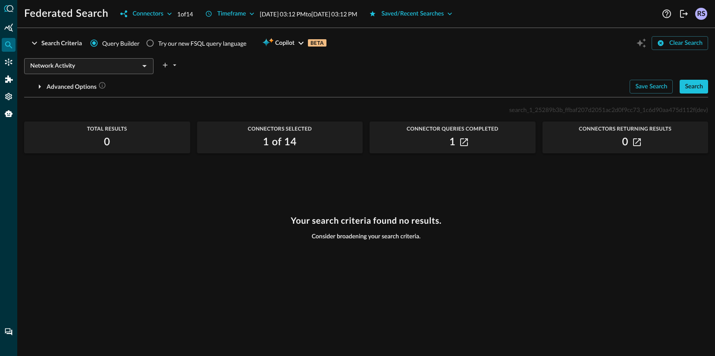
scroll to position [0, 0]
click at [688, 91] on button "Search" at bounding box center [694, 87] width 28 height 14
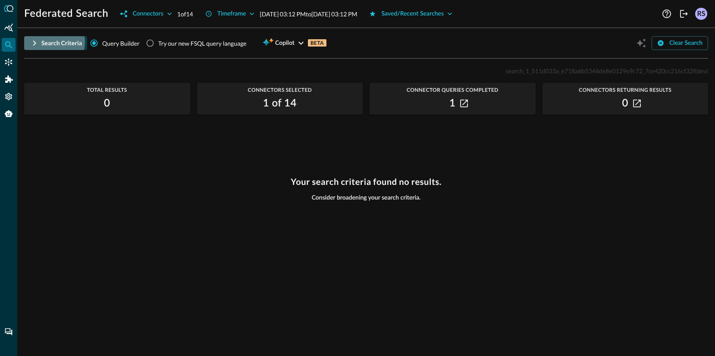
click at [50, 41] on div "Search Criteria" at bounding box center [61, 43] width 41 height 11
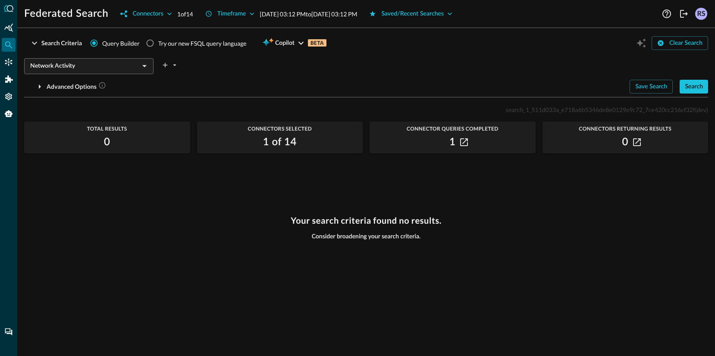
click at [73, 61] on input "Network Activity" at bounding box center [82, 66] width 110 height 11
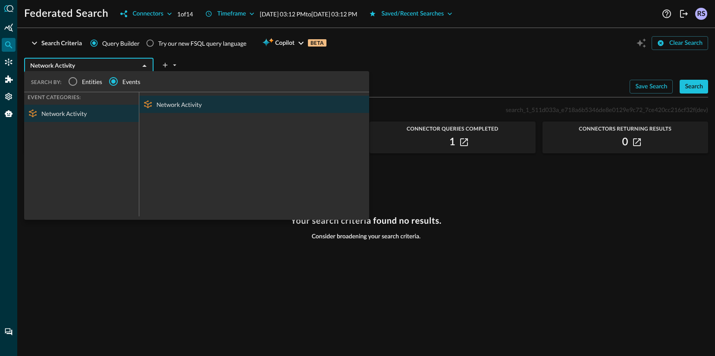
click at [87, 84] on span "Entities" at bounding box center [92, 81] width 20 height 9
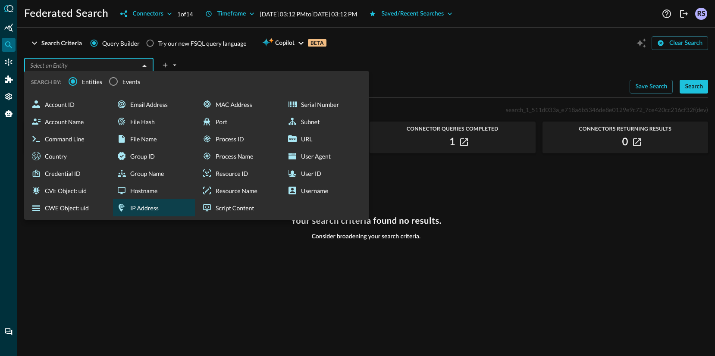
click at [144, 207] on div "IP Address" at bounding box center [154, 207] width 82 height 17
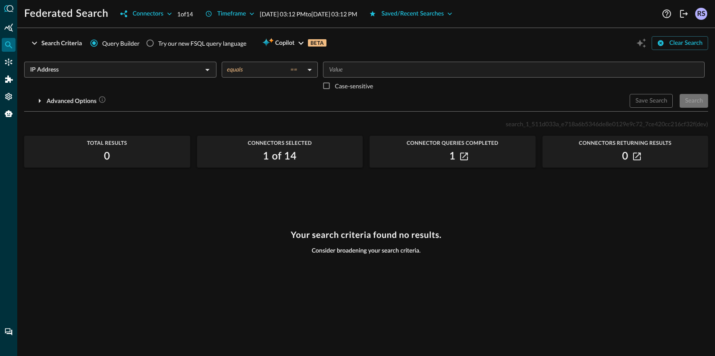
click at [346, 67] on input "Value" at bounding box center [513, 69] width 375 height 11
click at [354, 65] on input "Value" at bounding box center [513, 69] width 375 height 11
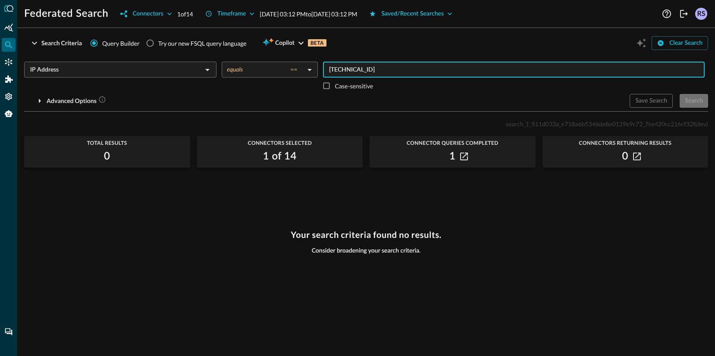
type input "1.1.1.1"
click at [537, 94] on div "Advanced Options" at bounding box center [323, 101] width 599 height 14
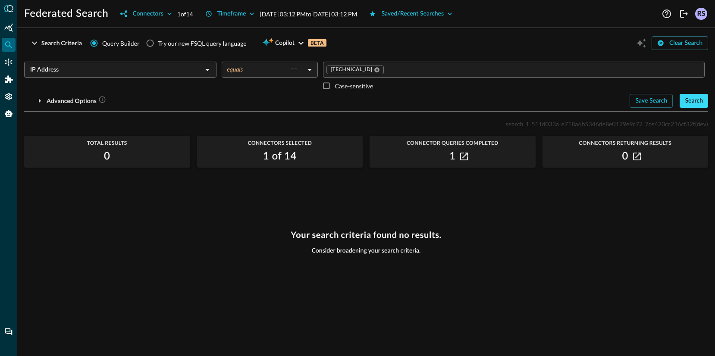
click at [696, 96] on div "Search" at bounding box center [694, 101] width 18 height 11
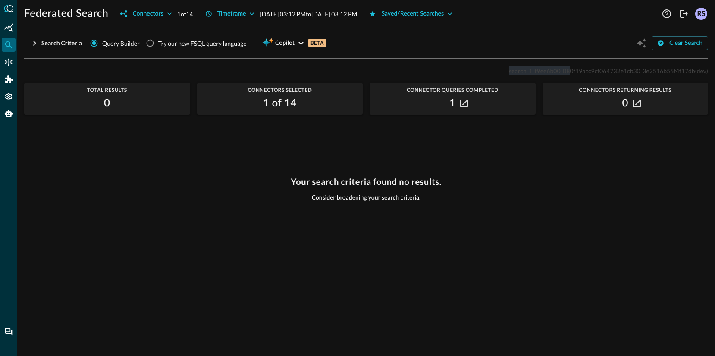
drag, startPoint x: 501, startPoint y: 69, endPoint x: 537, endPoint y: 68, distance: 35.8
click at [567, 70] on div "search_1_f9ee6b00_080f19acc9cf064732e1cb30_3e2516b56f4f17db (dev)" at bounding box center [366, 71] width 684 height 10
drag, startPoint x: 509, startPoint y: 67, endPoint x: 502, endPoint y: 67, distance: 6.9
click at [509, 67] on span "search_1_f9ee6b00_080f19acc9cf064732e1cb30_3e2516b56f4f17db" at bounding box center [602, 70] width 186 height 7
drag, startPoint x: 507, startPoint y: 67, endPoint x: 707, endPoint y: 69, distance: 200.2
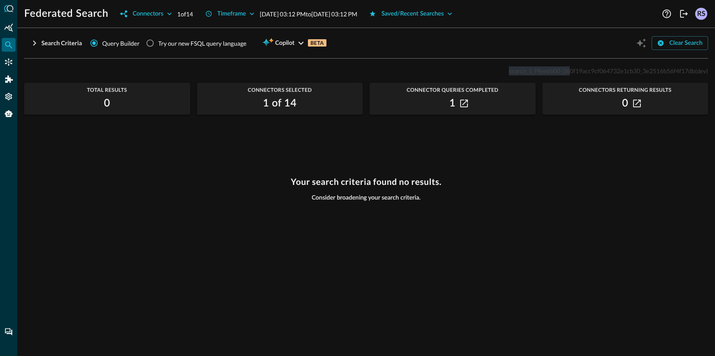
click at [707, 69] on div "search_1_f9ee6b00_080f19acc9cf064732e1cb30_3e2516b56f4f17db (dev)" at bounding box center [366, 71] width 684 height 10
copy p "search_1_f9ee6b00_080f19acc9cf064732e1cb30_3e2516b56f4f17db (dev)"
click at [176, 167] on div "search_1_f9ee6b00_080f19acc9cf064732e1cb30_3e2516b56f4f17db (dev) Total Results…" at bounding box center [366, 206] width 684 height 280
click at [155, 16] on div "Connectors" at bounding box center [147, 14] width 31 height 11
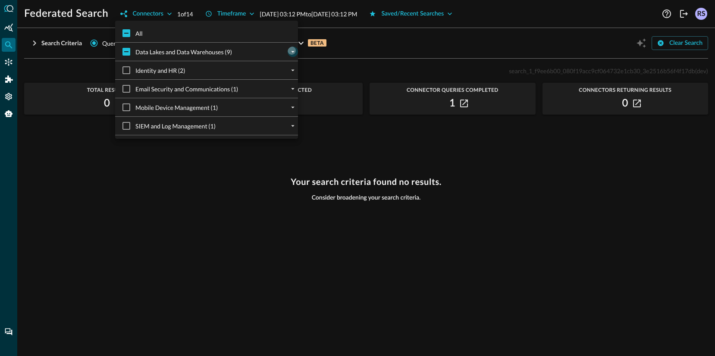
click at [291, 51] on icon "expand" at bounding box center [292, 52] width 3 height 2
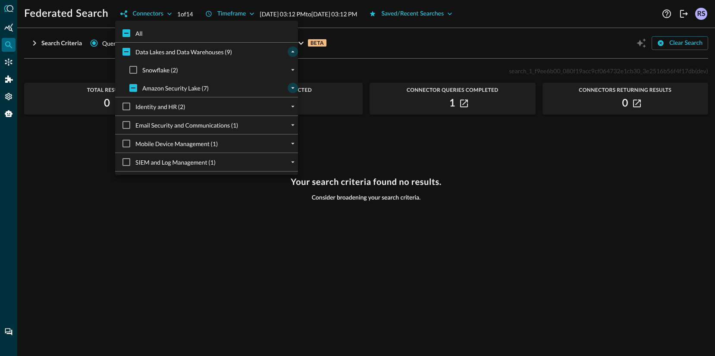
click at [289, 84] on icon "expand" at bounding box center [293, 88] width 8 height 8
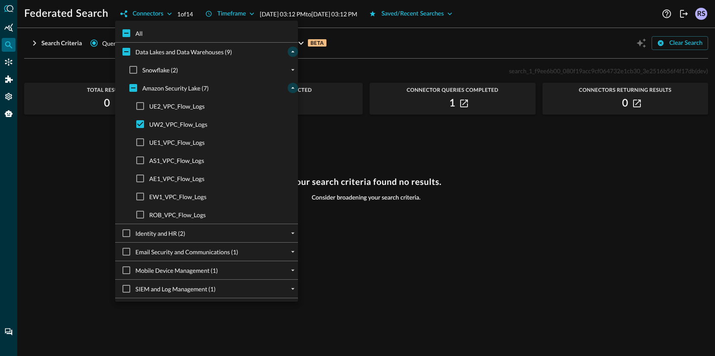
drag, startPoint x: 490, startPoint y: 38, endPoint x: 620, endPoint y: 66, distance: 133.2
click at [490, 38] on div at bounding box center [357, 178] width 715 height 356
